Goal: Transaction & Acquisition: Purchase product/service

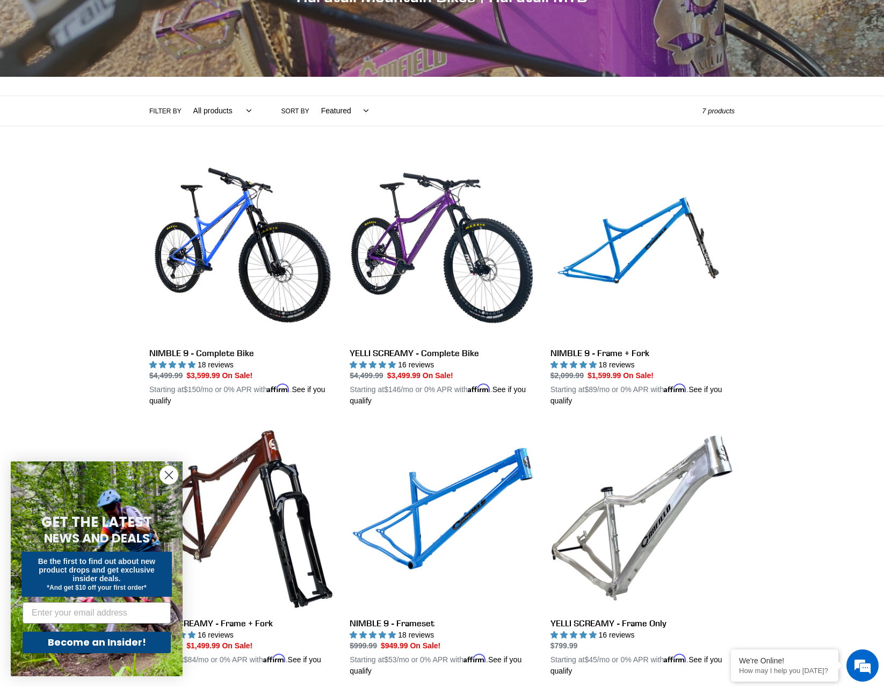
scroll to position [146, 0]
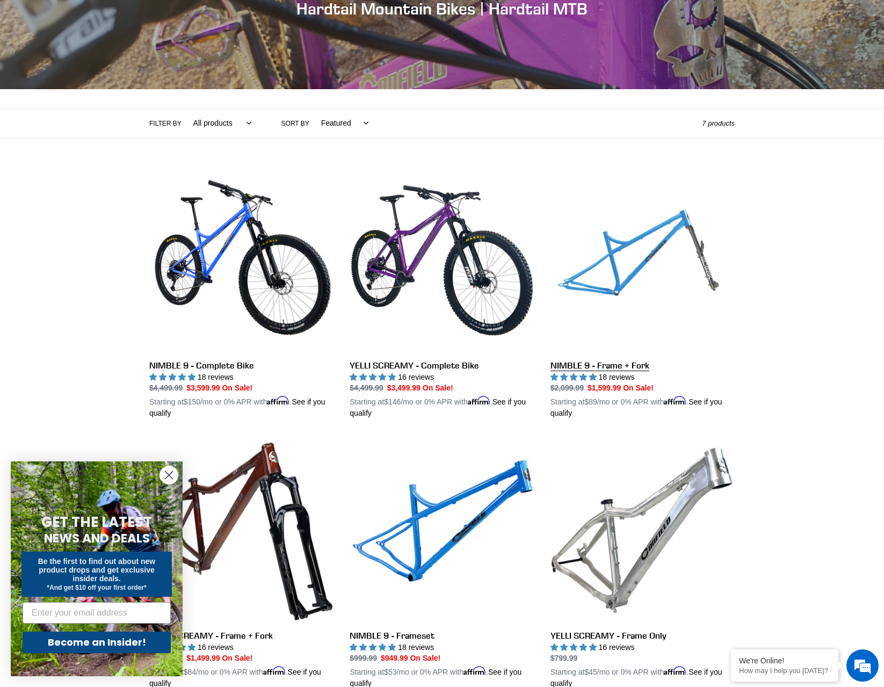
click at [625, 265] on link "NIMBLE 9 - Frame + Fork" at bounding box center [642, 293] width 184 height 251
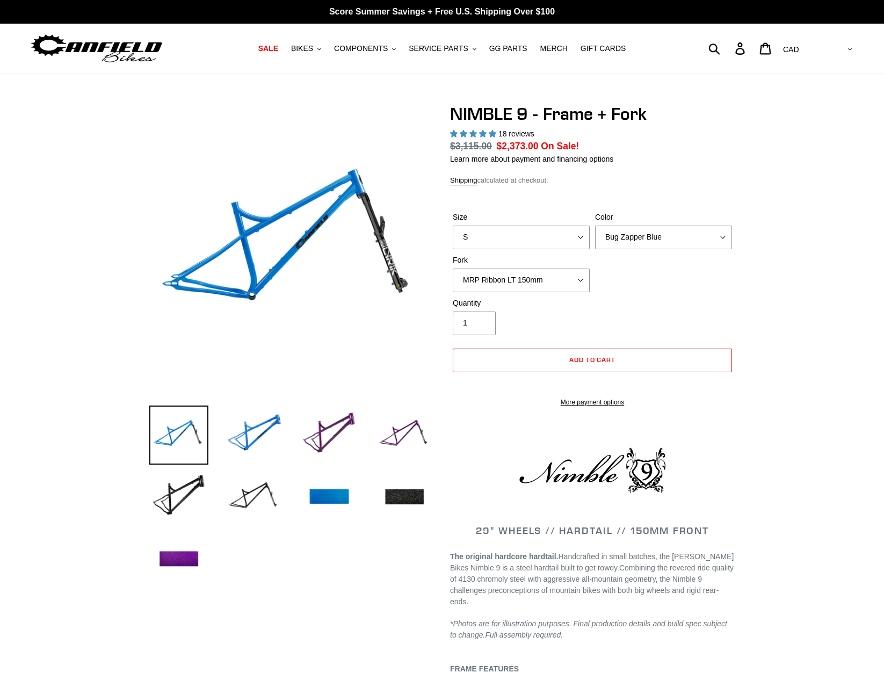
select select "highest-rating"
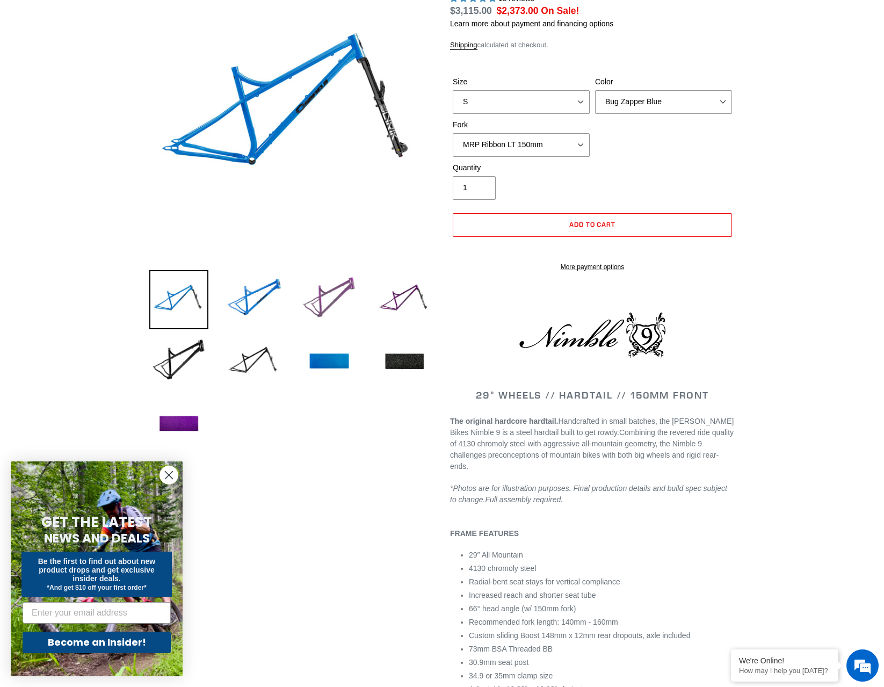
scroll to position [358, 0]
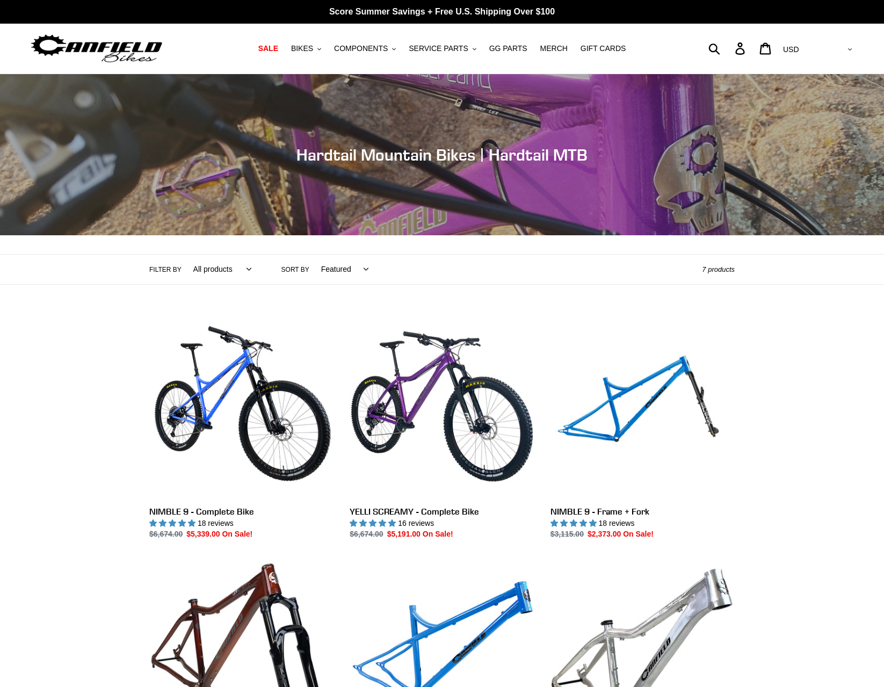
select select "USD"
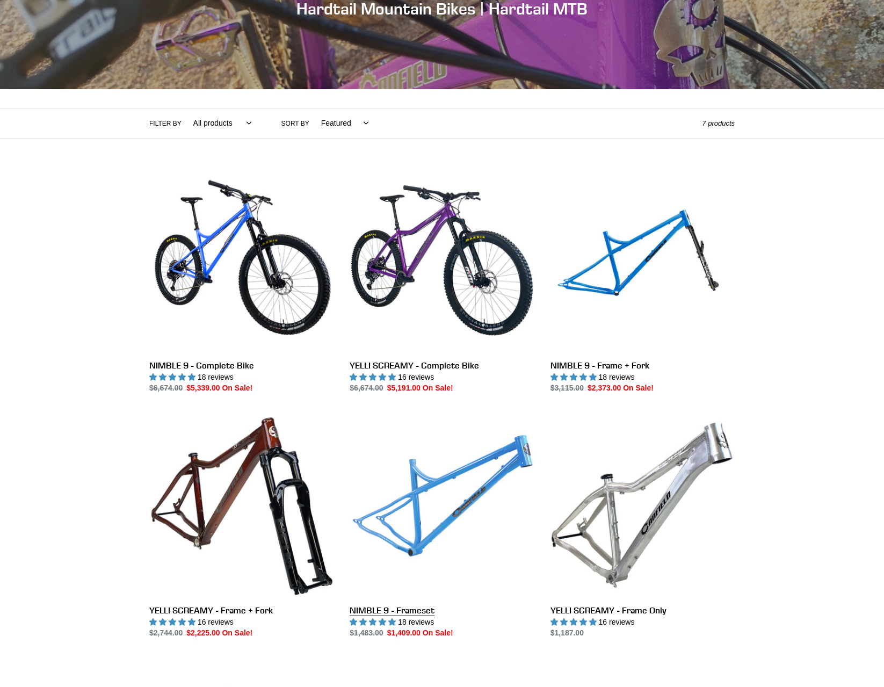
scroll to position [146, 0]
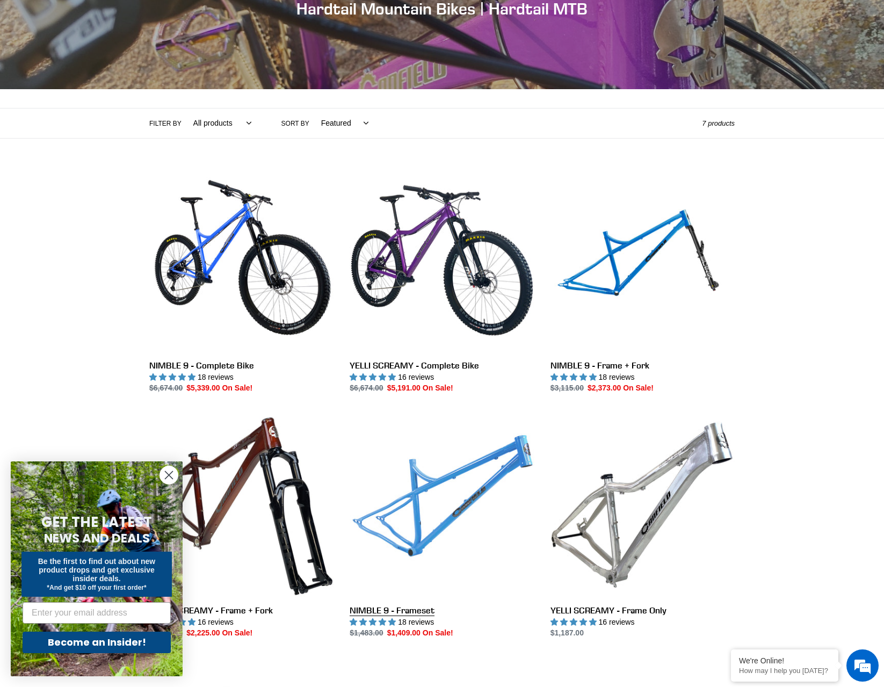
click at [454, 481] on link "NIMBLE 9 - Frameset" at bounding box center [442, 525] width 184 height 226
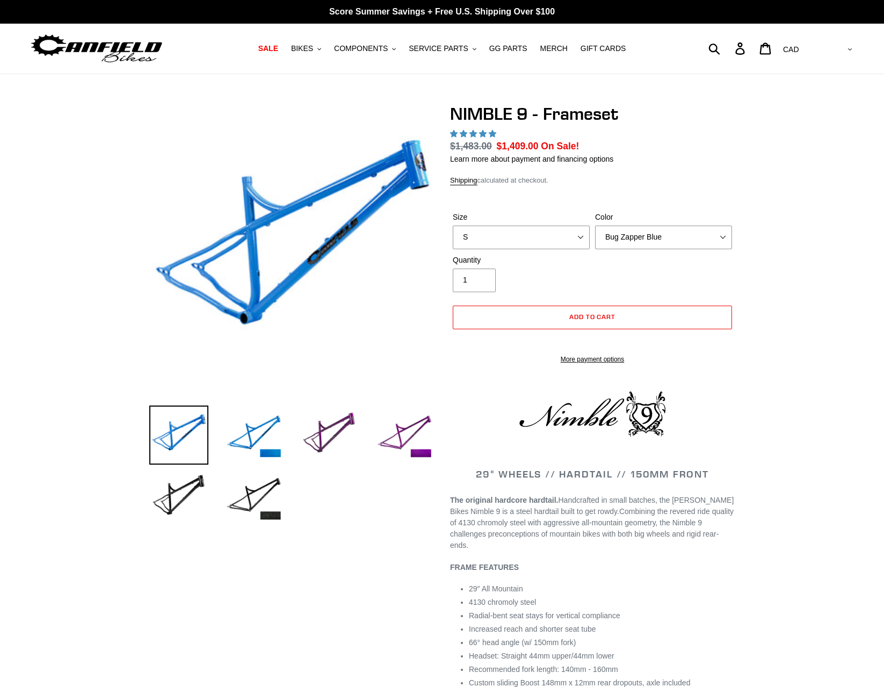
select select "highest-rating"
